Goal: Use online tool/utility

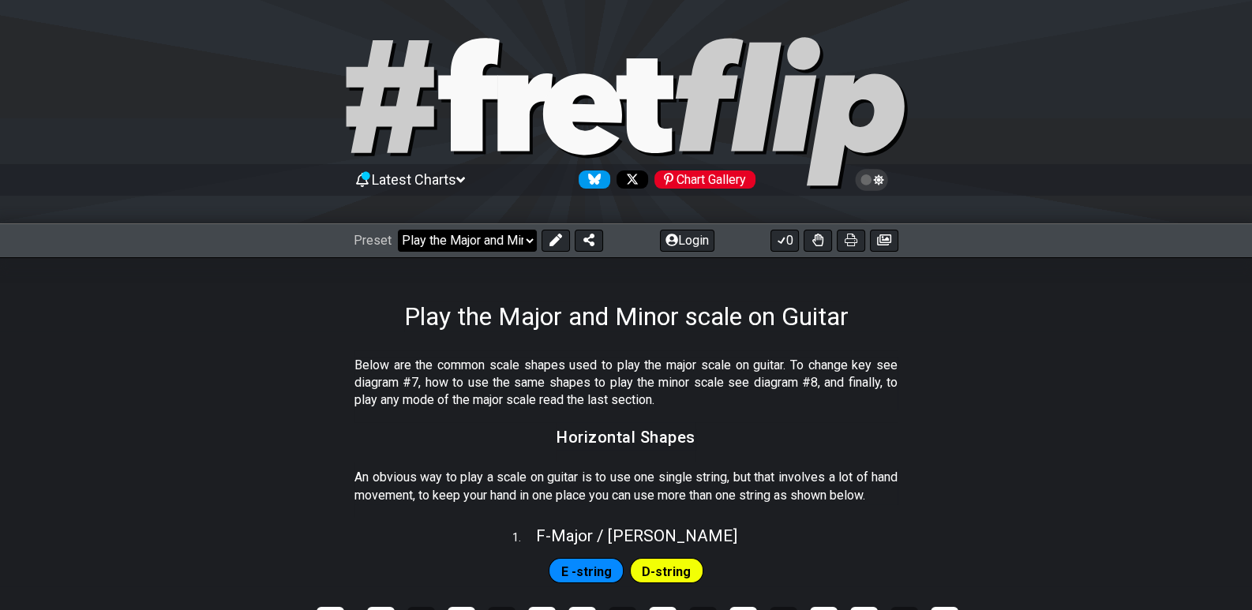
click at [526, 238] on select "Welcome to #fretflip! Play the Major and Minor scale on Guitar Custom Preset Mi…" at bounding box center [467, 241] width 139 height 22
click at [398, 230] on select "Welcome to #fretflip! Play the Major and Minor scale on Guitar Custom Preset Mi…" at bounding box center [467, 241] width 139 height 22
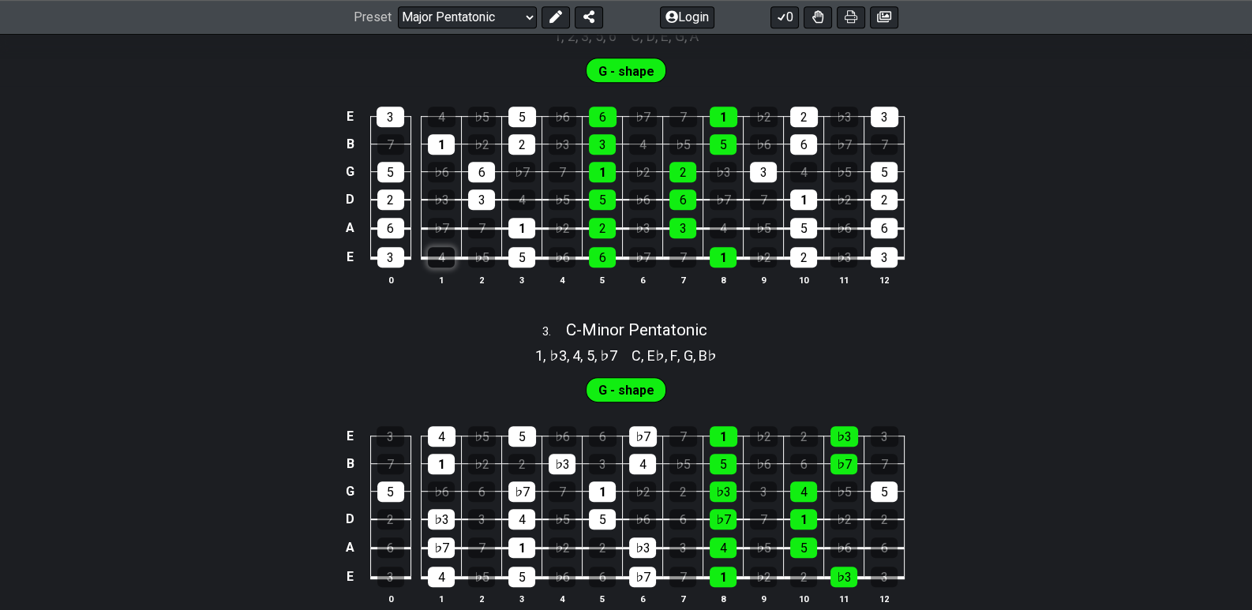
scroll to position [620, 0]
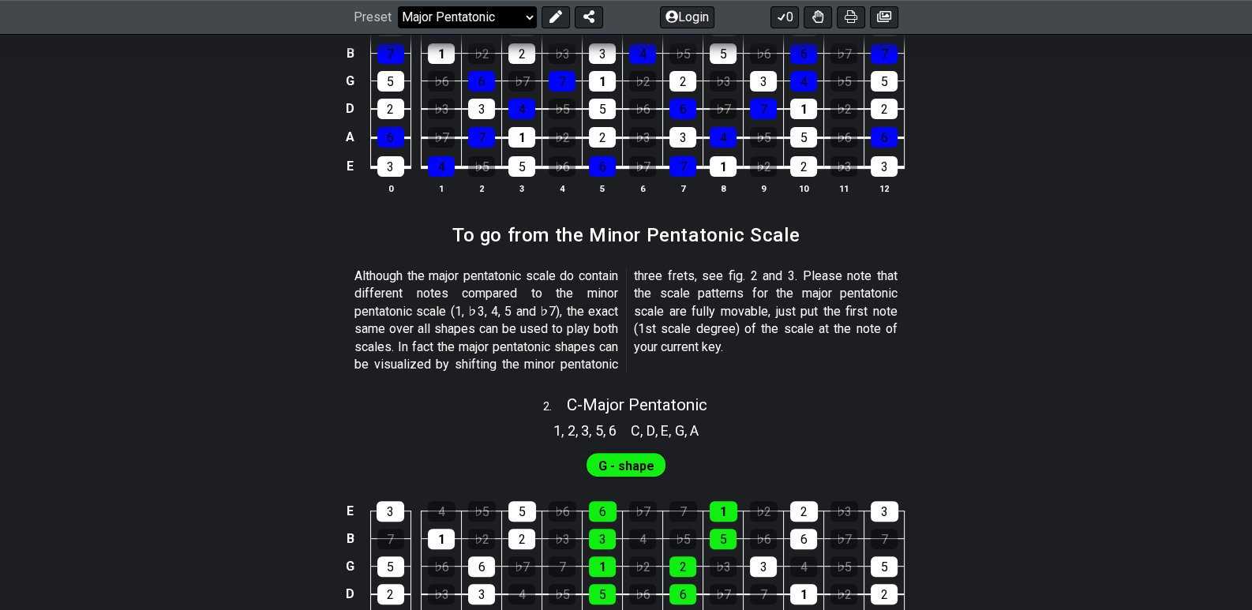
click at [533, 15] on select "Welcome to #fretflip! Play the Major and Minor scale on Guitar Custom Preset Mi…" at bounding box center [467, 17] width 139 height 22
click at [398, 28] on select "Welcome to #fretflip! Play the Major and Minor scale on Guitar Custom Preset Mi…" at bounding box center [467, 17] width 139 height 22
select select "/minor-pentatonic"
select select "C"
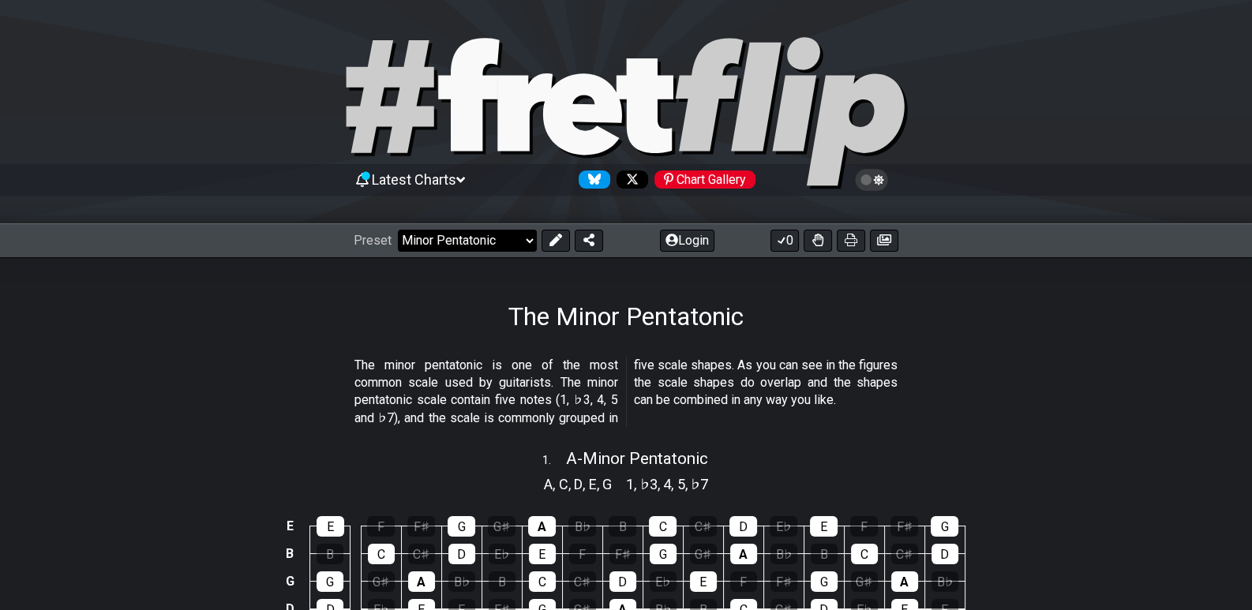
click at [519, 238] on select "Welcome to #fretflip! Play the Major and Minor scale on Guitar Custom Preset Mi…" at bounding box center [467, 241] width 139 height 22
click at [398, 230] on select "Welcome to #fretflip! Play the Major and Minor scale on Guitar Custom Preset Mi…" at bounding box center [467, 241] width 139 height 22
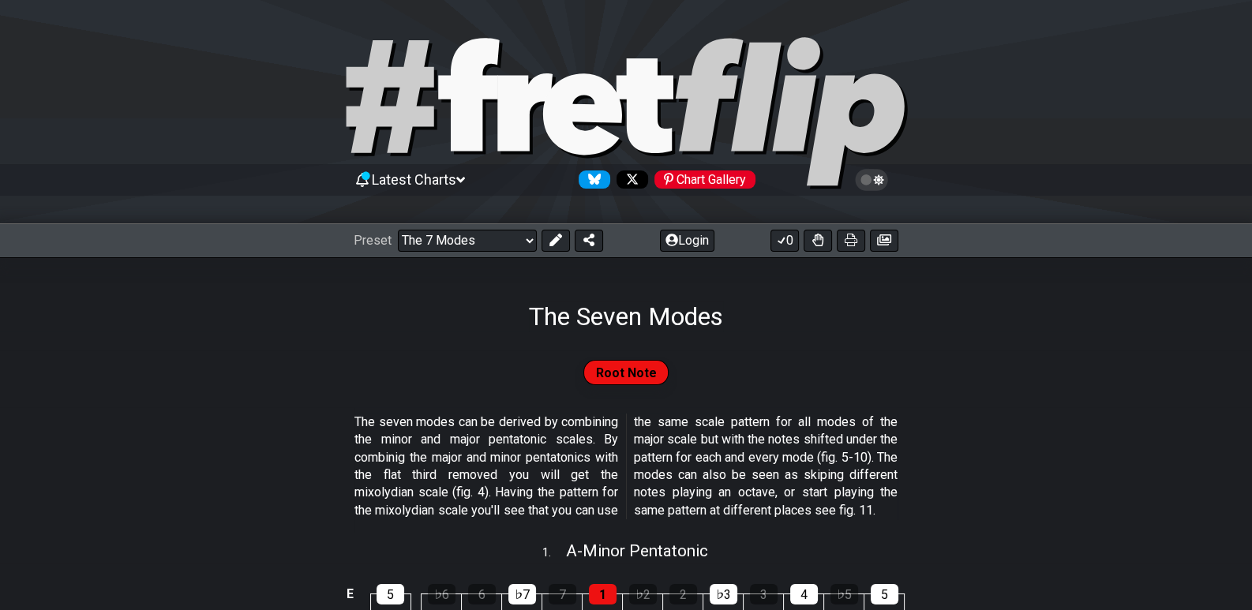
scroll to position [157, 0]
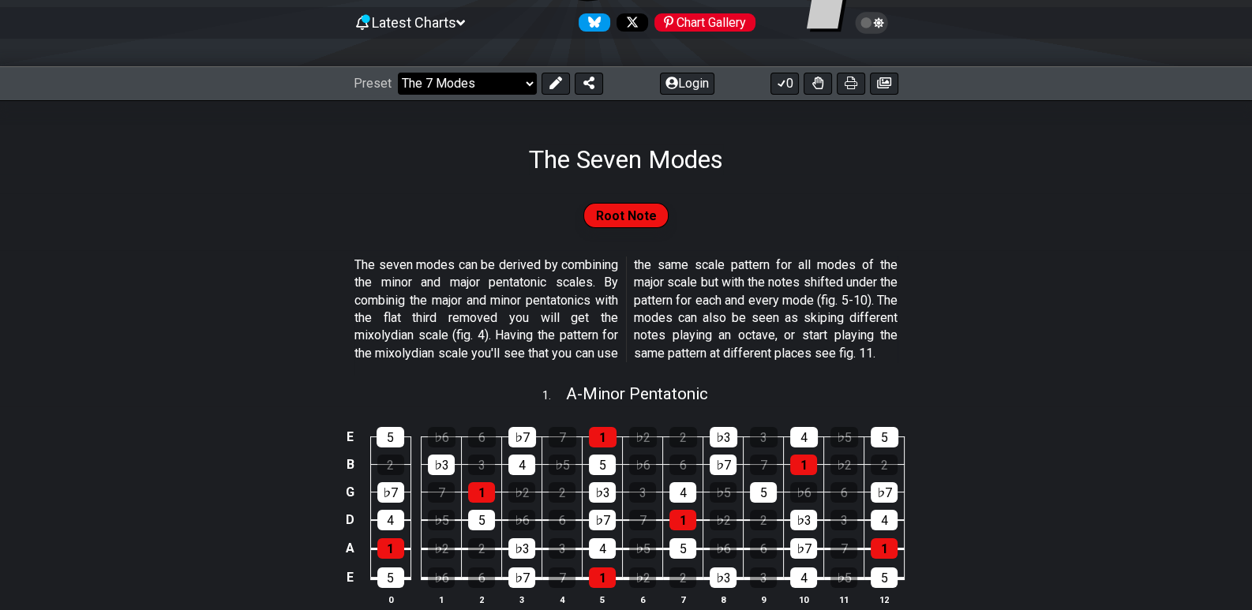
click at [519, 77] on select "Welcome to #fretflip! Play the Major and Minor scale on Guitar Custom Preset Mi…" at bounding box center [467, 84] width 139 height 22
click at [398, 73] on select "Welcome to #fretflip! Play the Major and Minor scale on Guitar Custom Preset Mi…" at bounding box center [467, 84] width 139 height 22
select select "/guitar-scales"
select select "C"
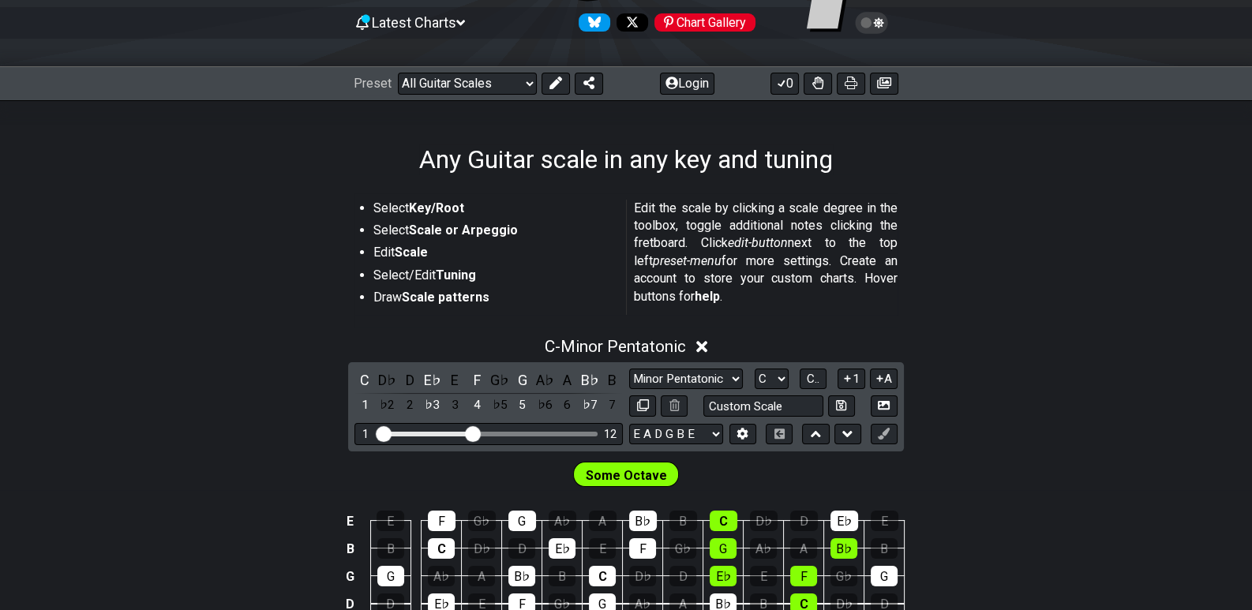
scroll to position [315, 0]
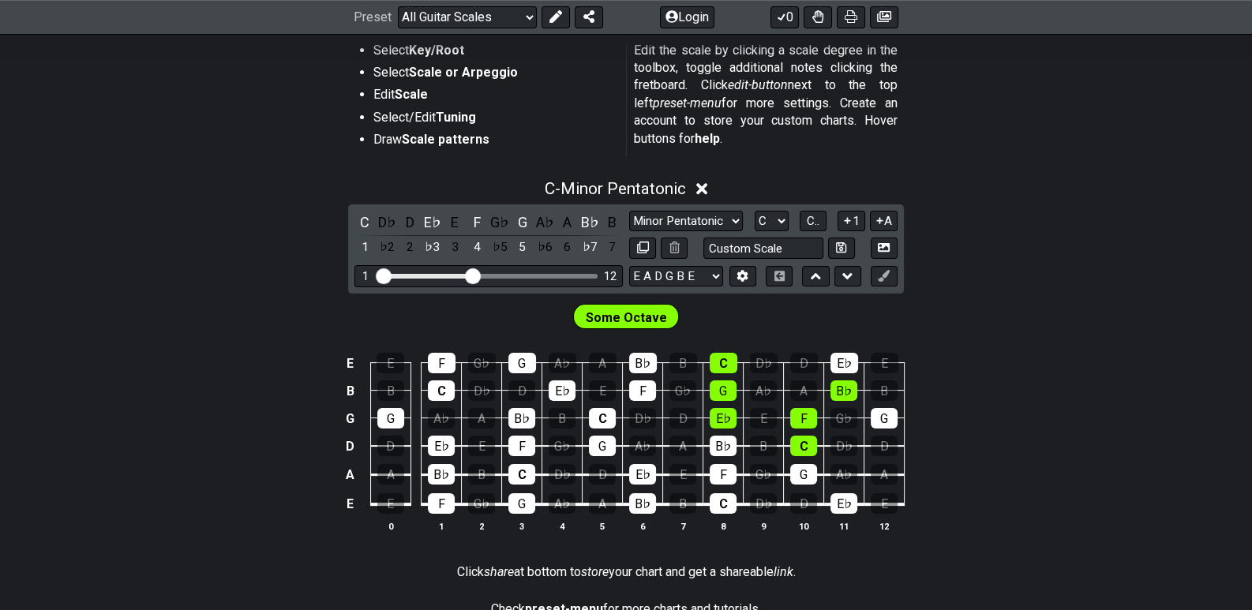
drag, startPoint x: 764, startPoint y: 343, endPoint x: 772, endPoint y: 540, distance: 197.5
click at [766, 521] on tbody "E E F G♭ G A♭ A B♭ B C D♭ D E♭ E B B C D♭ D E♭ E F G♭ G A♭ A B♭ B G G A♭ A B♭ B…" at bounding box center [622, 427] width 563 height 185
click at [735, 222] on select "Minor Pentatonic Root Minor Pentatonic Major Pentatonic Minor Blues Major Blues…" at bounding box center [686, 221] width 114 height 21
click at [1005, 243] on div "C - Minor Pentatonic C D♭ D E♭ E F G♭ G A♭ A B♭ B 1 ♭2 2 ♭3 3 4 ♭5 5 ♭6 6 ♭7 7 …" at bounding box center [626, 362] width 1252 height 385
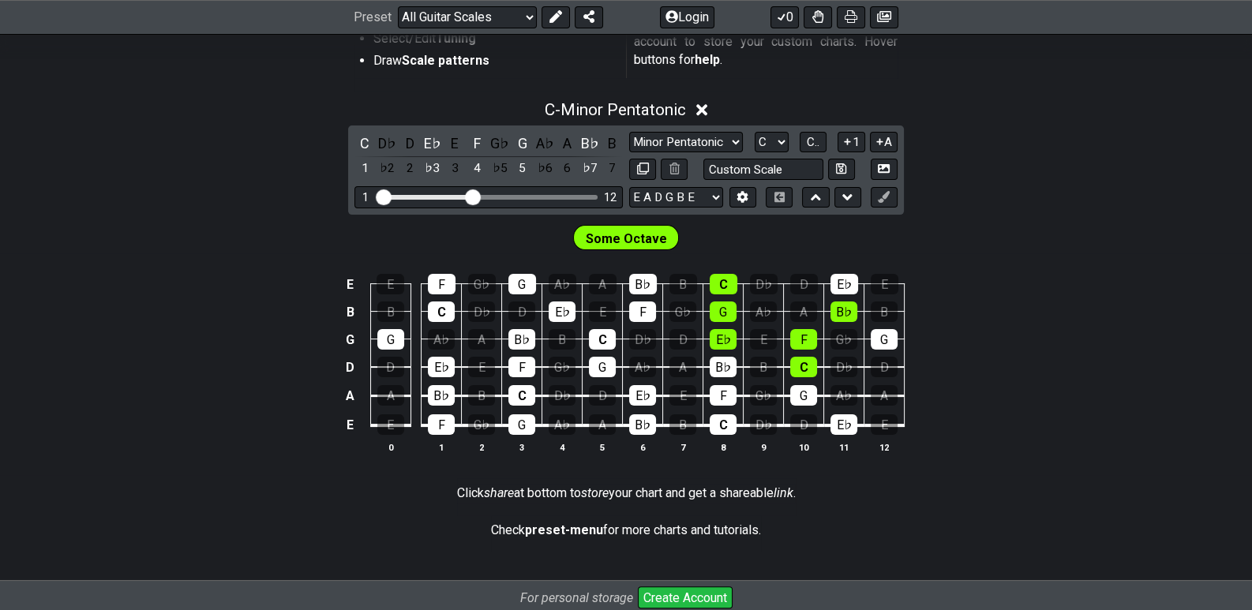
drag, startPoint x: 897, startPoint y: 231, endPoint x: 983, endPoint y: 187, distance: 96.0
click at [983, 187] on div "C - Minor Pentatonic C D♭ D E♭ E F G♭ G A♭ A B♭ B 1 ♭2 2 ♭3 3 4 ♭5 5 ♭6 6 ♭7 7 …" at bounding box center [626, 283] width 1252 height 385
click at [716, 192] on select "E A D G B E E A D G B E E A D G B E B E A D F♯ B A D G C E A D A D G B E E♭ A♭ …" at bounding box center [676, 197] width 94 height 21
click at [990, 176] on div "C - Minor Pentatonic C D♭ D E♭ E F G♭ G A♭ A B♭ B 1 ♭2 2 ♭3 3 4 ♭5 5 ♭6 6 ♭7 7 …" at bounding box center [626, 283] width 1252 height 385
click at [793, 169] on input "text" at bounding box center [763, 169] width 120 height 21
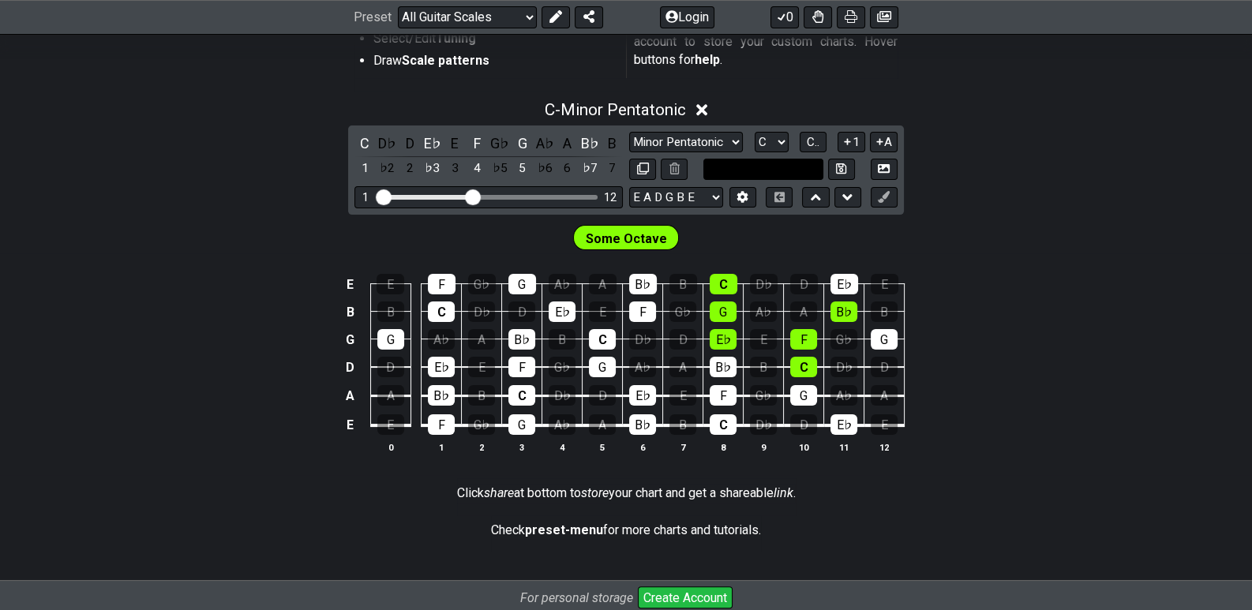
click at [793, 169] on input "text" at bounding box center [763, 169] width 120 height 21
type input "Custom Scale"
click at [773, 233] on div "Some Octave" at bounding box center [626, 234] width 1252 height 39
click at [363, 142] on div "C" at bounding box center [364, 143] width 21 height 21
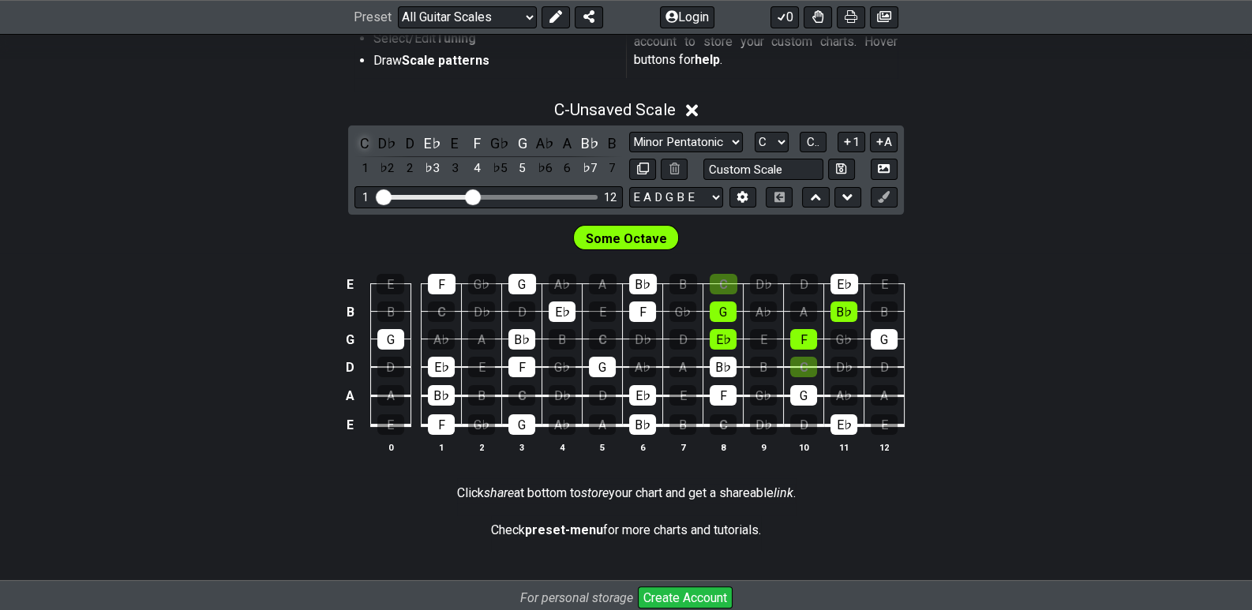
click at [363, 142] on div "C" at bounding box center [364, 143] width 21 height 21
click at [388, 142] on div "D♭" at bounding box center [387, 143] width 21 height 21
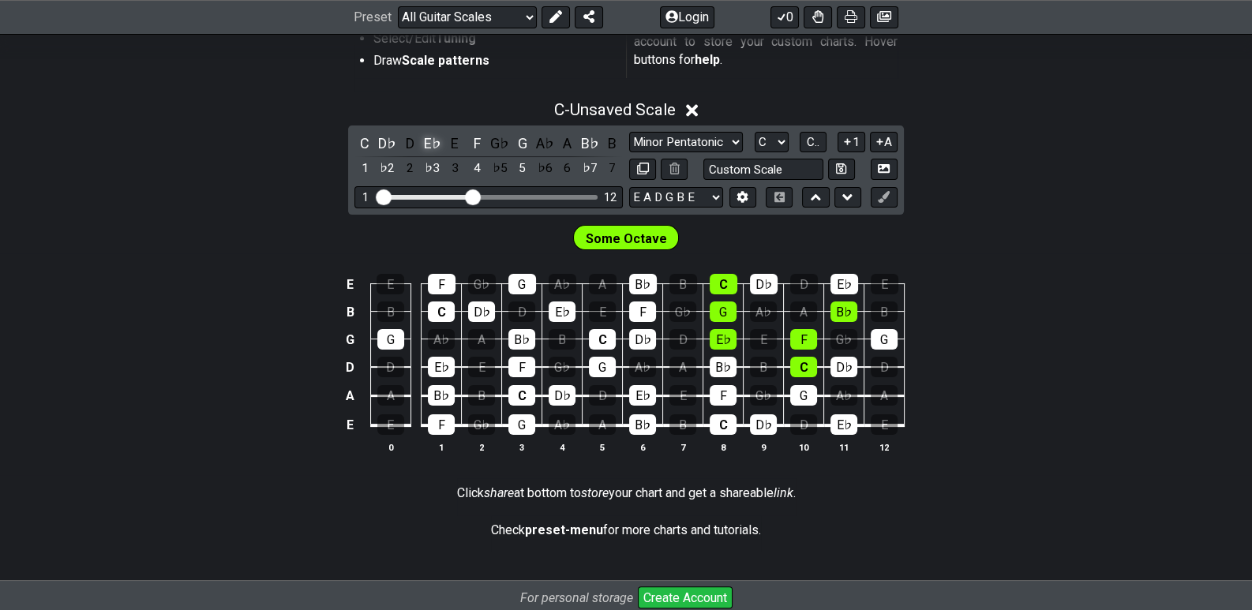
click at [434, 145] on div "E♭" at bounding box center [432, 143] width 21 height 21
click at [454, 144] on div "E" at bounding box center [454, 143] width 21 height 21
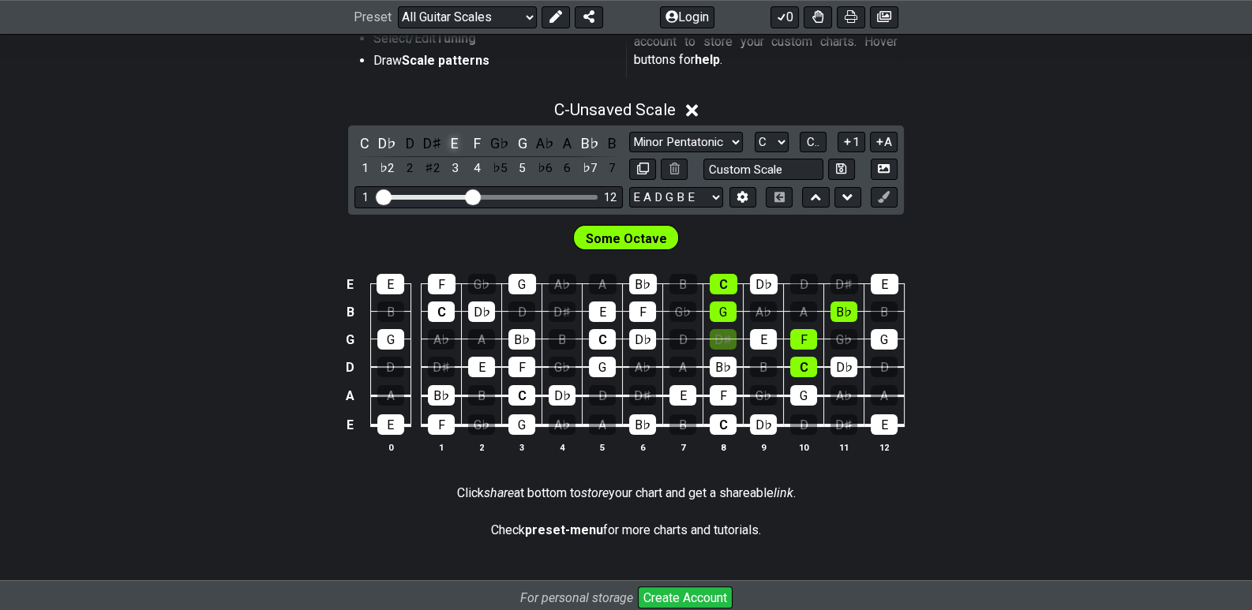
click at [454, 141] on div "E" at bounding box center [454, 143] width 21 height 21
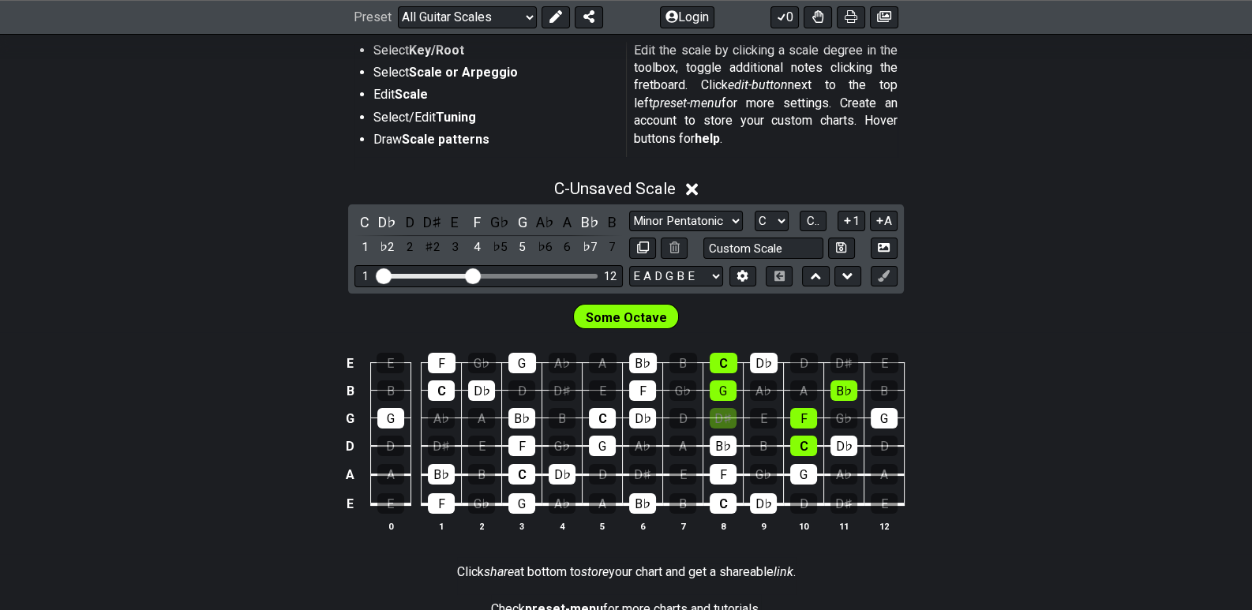
scroll to position [157, 0]
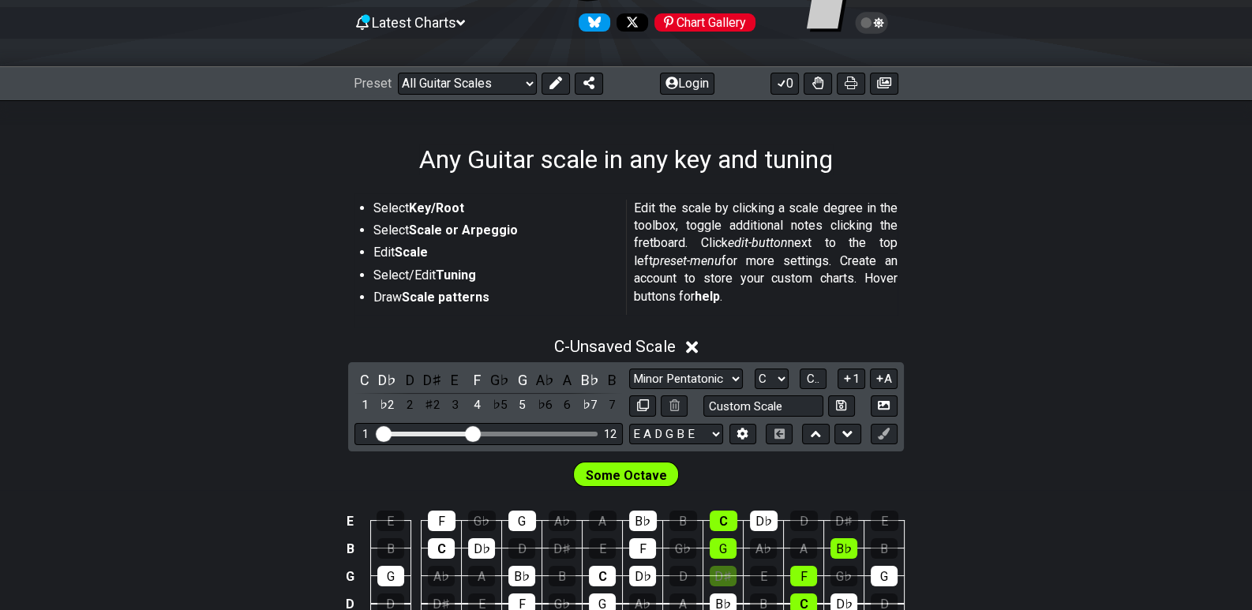
click at [1011, 259] on section "Select Key/Root Select Scale or Arpeggio Edit Scale Select/Edit Tuning Draw Sca…" at bounding box center [626, 260] width 1252 height 134
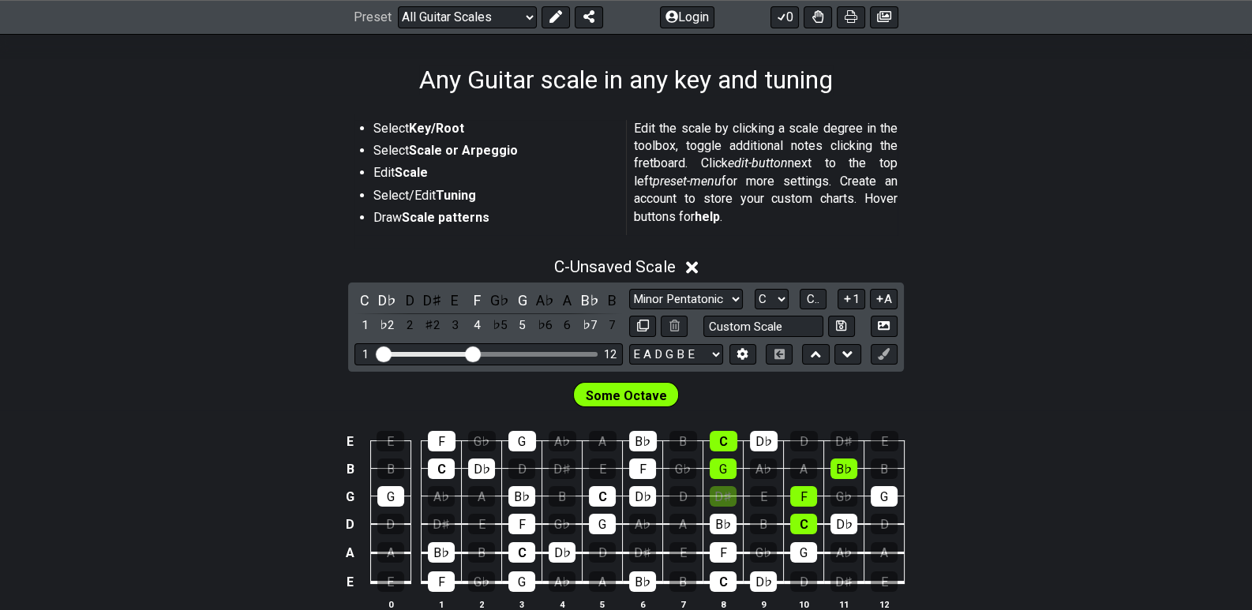
scroll to position [315, 0]
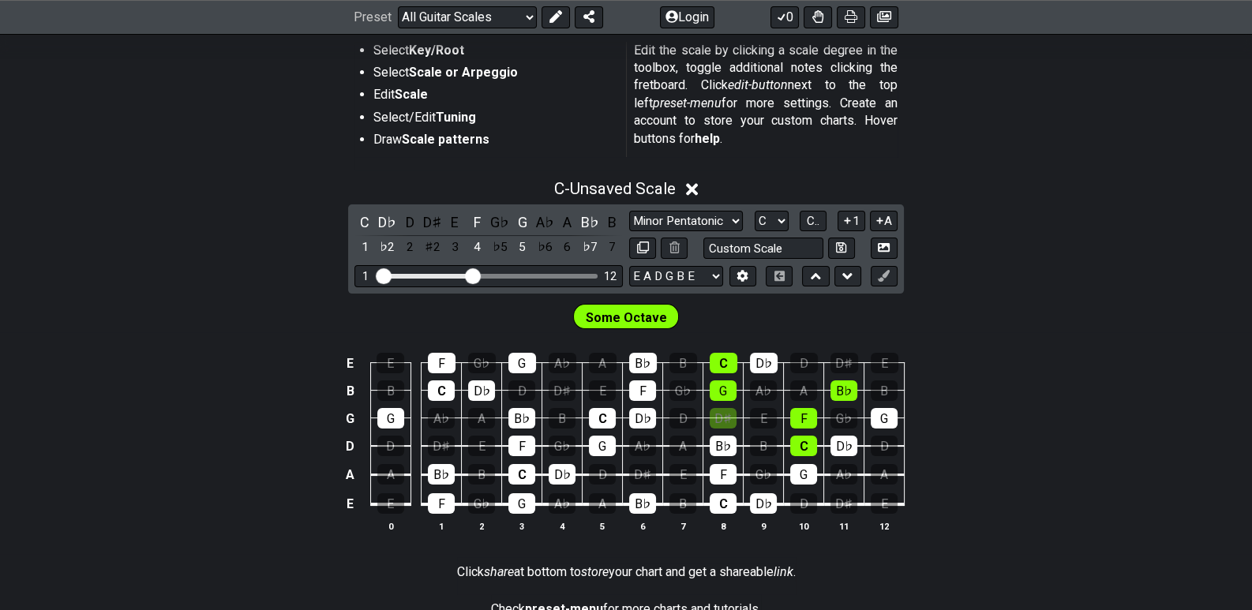
drag, startPoint x: 351, startPoint y: 227, endPoint x: 1073, endPoint y: 366, distance: 734.6
drag, startPoint x: 1073, startPoint y: 366, endPoint x: 269, endPoint y: 464, distance: 809.4
click at [269, 464] on div "E E F G♭ G A♭ A B♭ B C D♭ D D♯ E B B C D♭ D D♯ E F G♭ G A♭ A B♭ B G G A♭ A B♭ B…" at bounding box center [626, 443] width 1252 height 222
drag, startPoint x: 309, startPoint y: 331, endPoint x: 477, endPoint y: 438, distance: 199.4
click at [473, 436] on div "E E F G♭ G A♭ A B♭ B C D♭ D D♯ E B B C D♭ D D♯ E F G♭ G A♭ A B♭ B G G A♭ A B♭ B…" at bounding box center [626, 443] width 1252 height 222
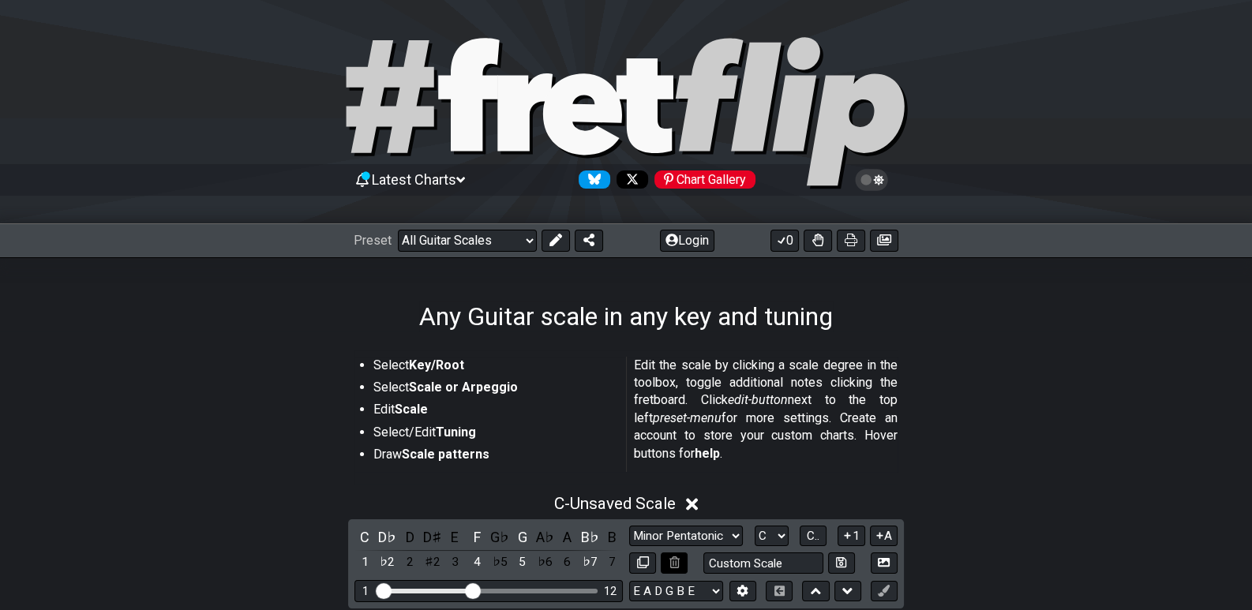
scroll to position [78, 0]
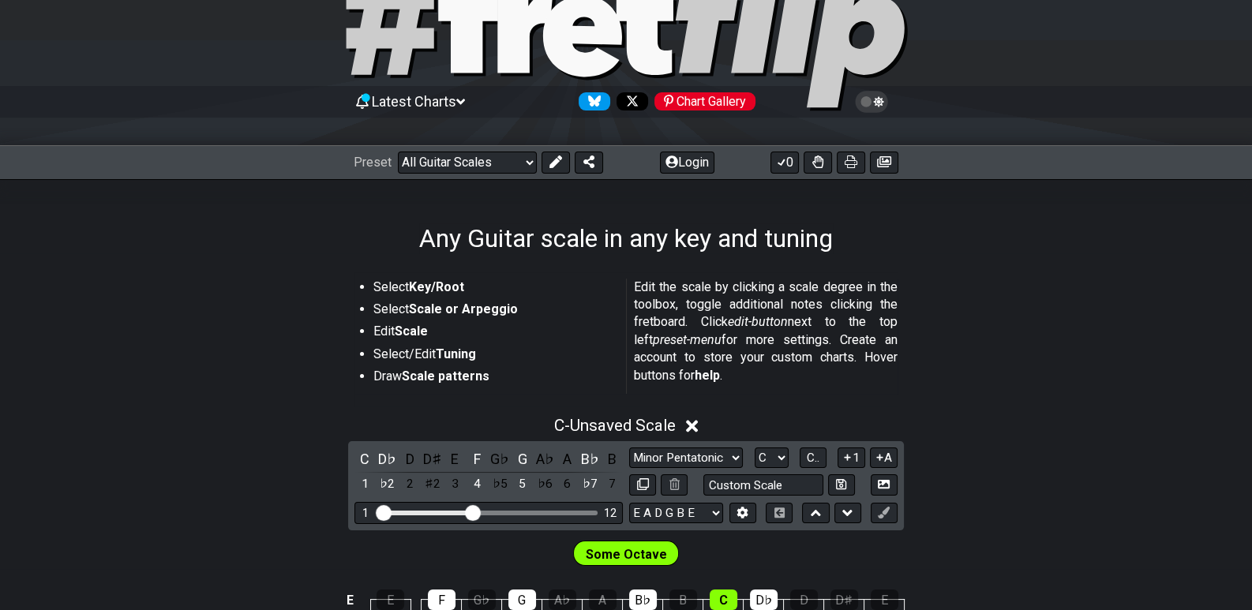
drag, startPoint x: 945, startPoint y: 381, endPoint x: 1003, endPoint y: 436, distance: 80.4
click at [1003, 436] on div "C - Unsaved Scale C D♭ D D♯ E F G♭ G A♭ A B♭ B 1 ♭2 2 ♯2 3 4 ♭5 5 ♭6 6 ♭7 7 Min…" at bounding box center [626, 598] width 1252 height 385
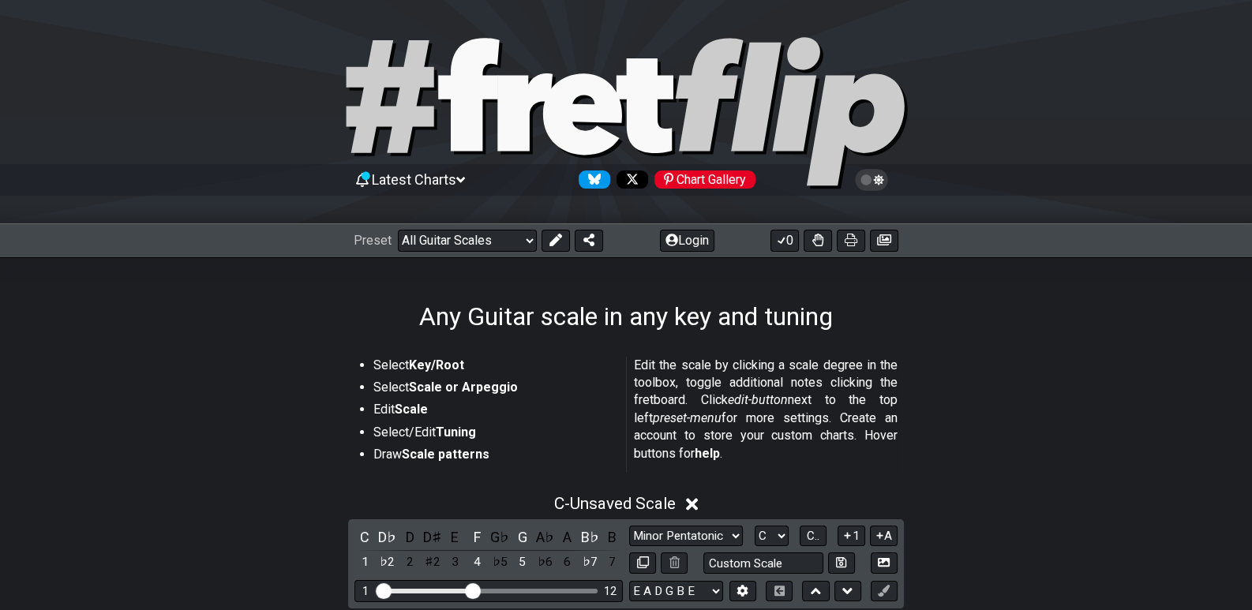
click at [979, 444] on section "Select Key/Root Select Scale or Arpeggio Edit Scale Select/Edit Tuning Draw Sca…" at bounding box center [626, 417] width 1252 height 134
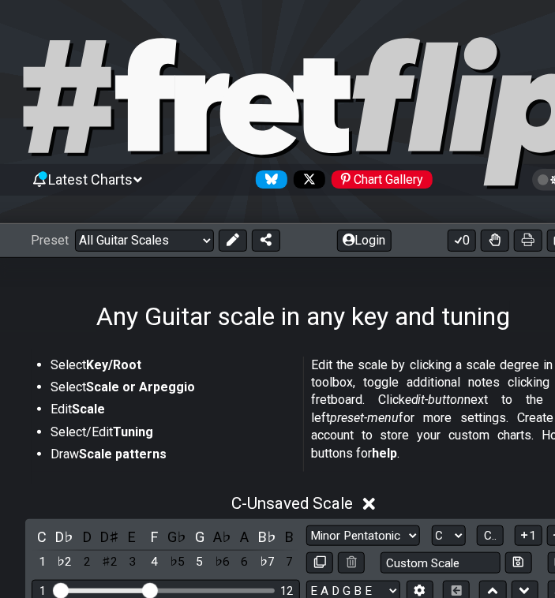
scroll to position [157, 0]
